Goal: Task Accomplishment & Management: Complete application form

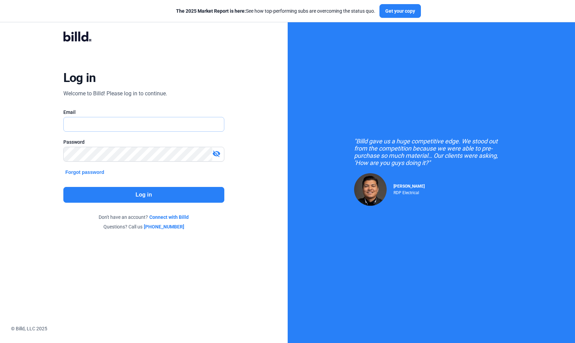
click at [97, 120] on input "text" at bounding box center [140, 124] width 153 height 14
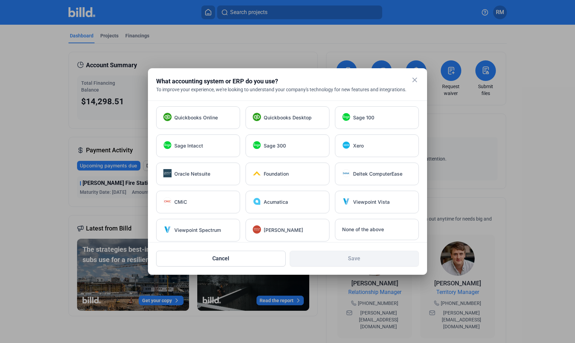
click at [415, 80] on mat-icon "close" at bounding box center [415, 80] width 8 height 8
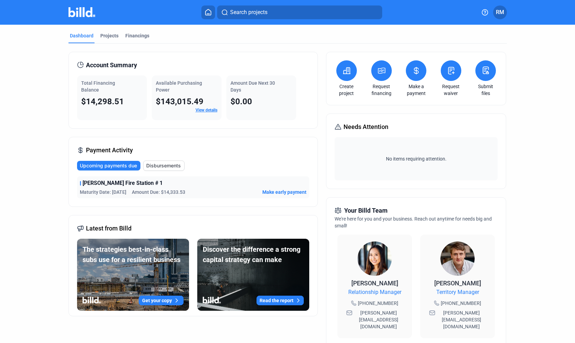
click at [453, 78] on button at bounding box center [451, 70] width 21 height 21
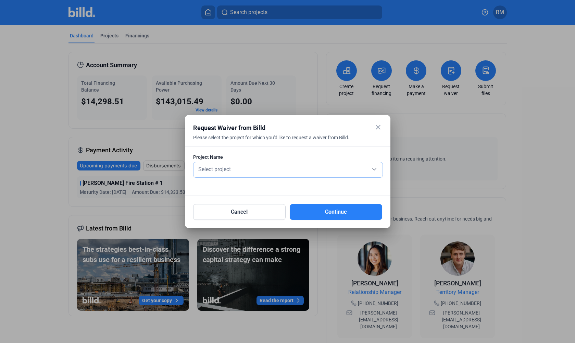
click at [241, 174] on div "Select project" at bounding box center [288, 169] width 182 height 15
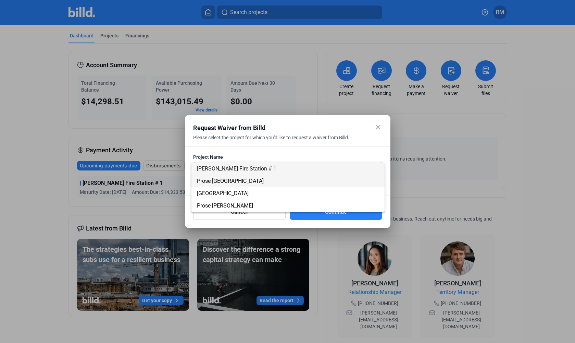
click at [236, 180] on span "Prose [GEOGRAPHIC_DATA]" at bounding box center [230, 181] width 67 height 7
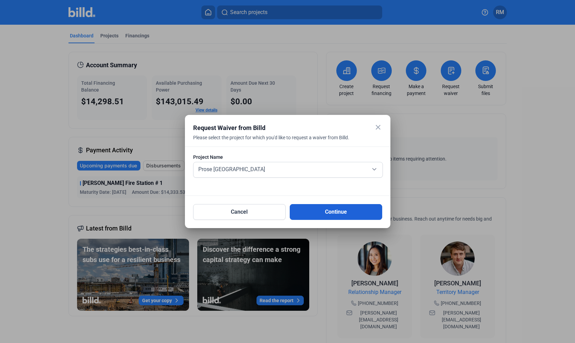
click at [336, 213] on button "Continue" at bounding box center [336, 212] width 93 height 16
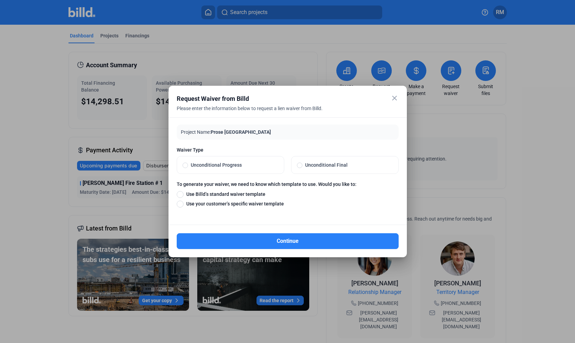
click at [196, 169] on label "Unconditional Progress" at bounding box center [230, 164] width 107 height 17
click at [188, 168] on input "Unconditional Progress" at bounding box center [185, 165] width 5 height 6
radio input "true"
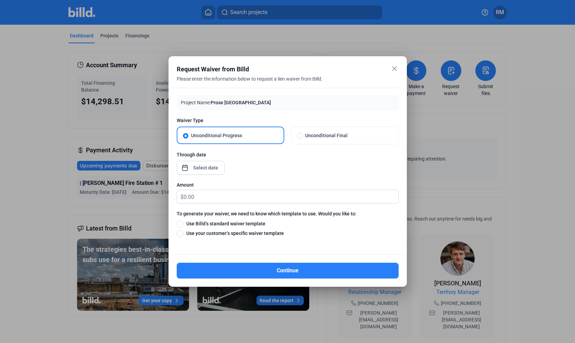
click at [206, 171] on div "close Request Waiver from Billd Please enter the information below to request a…" at bounding box center [287, 171] width 575 height 343
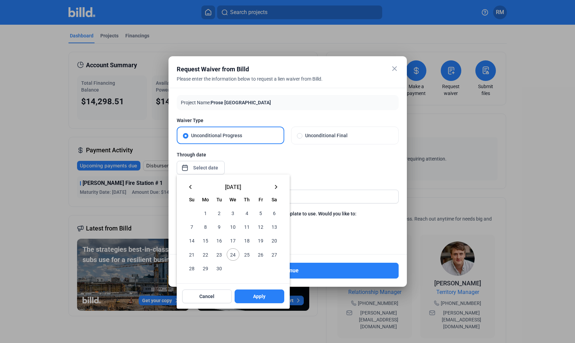
click at [194, 187] on mat-icon "keyboard_arrow_left" at bounding box center [190, 187] width 8 height 8
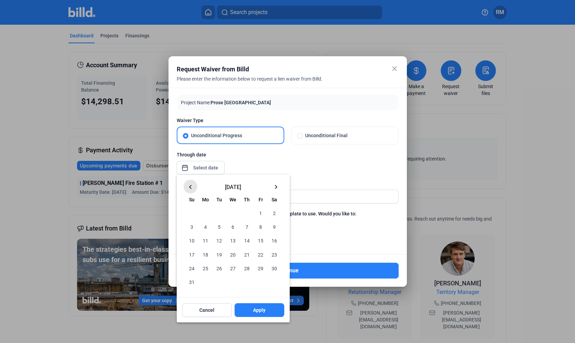
click at [192, 187] on mat-icon "keyboard_arrow_left" at bounding box center [190, 187] width 8 height 8
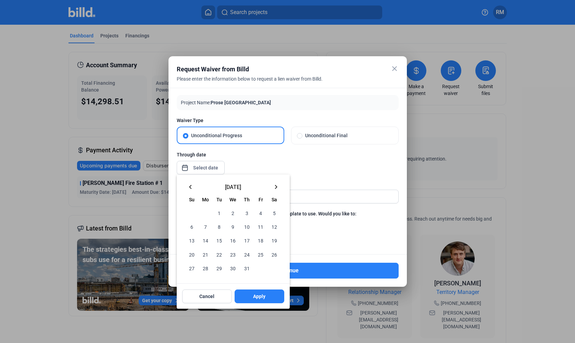
click at [195, 254] on span "20" at bounding box center [192, 254] width 12 height 12
click at [258, 297] on span "Apply" at bounding box center [259, 296] width 12 height 7
type input "[DATE]"
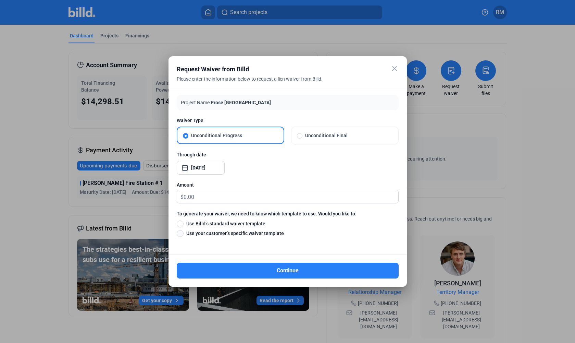
click at [181, 234] on span at bounding box center [180, 233] width 7 height 7
click at [181, 234] on input "Use your customer’s specific waiver template" at bounding box center [180, 233] width 7 height 8
radio input "true"
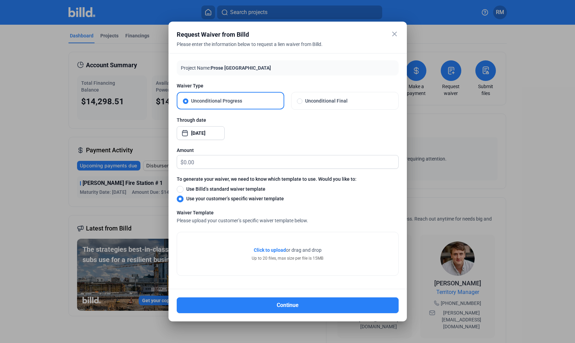
click at [266, 248] on span "Click to upload" at bounding box center [270, 249] width 32 height 5
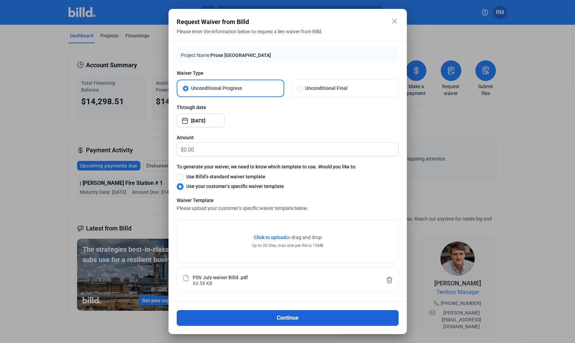
click at [281, 319] on button "Continue" at bounding box center [288, 318] width 222 height 16
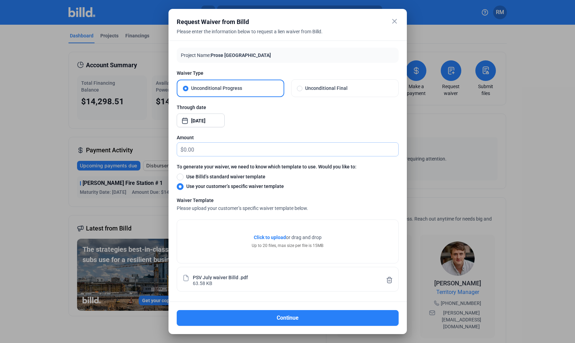
click at [201, 152] on input "text" at bounding box center [291, 149] width 215 height 13
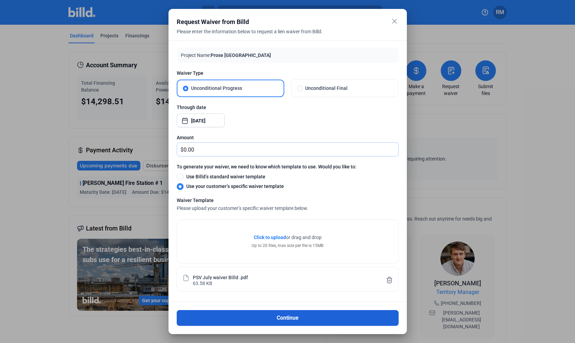
type input "0.00"
click at [292, 319] on button "Continue" at bounding box center [288, 318] width 222 height 16
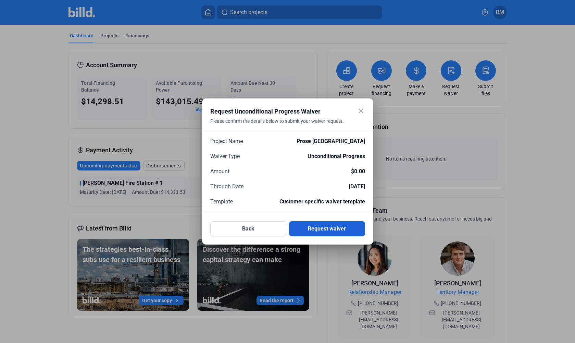
click at [326, 231] on button "Request waiver" at bounding box center [327, 228] width 76 height 15
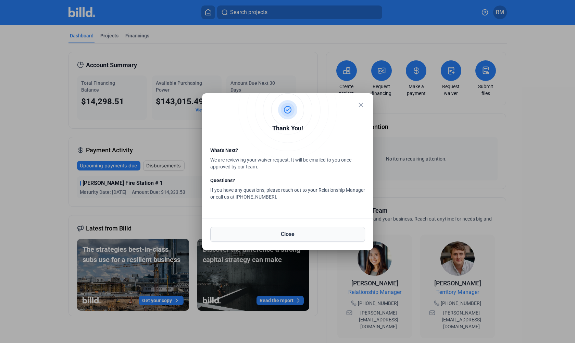
click at [311, 232] on button "Close" at bounding box center [287, 234] width 155 height 15
